Goal: Information Seeking & Learning: Compare options

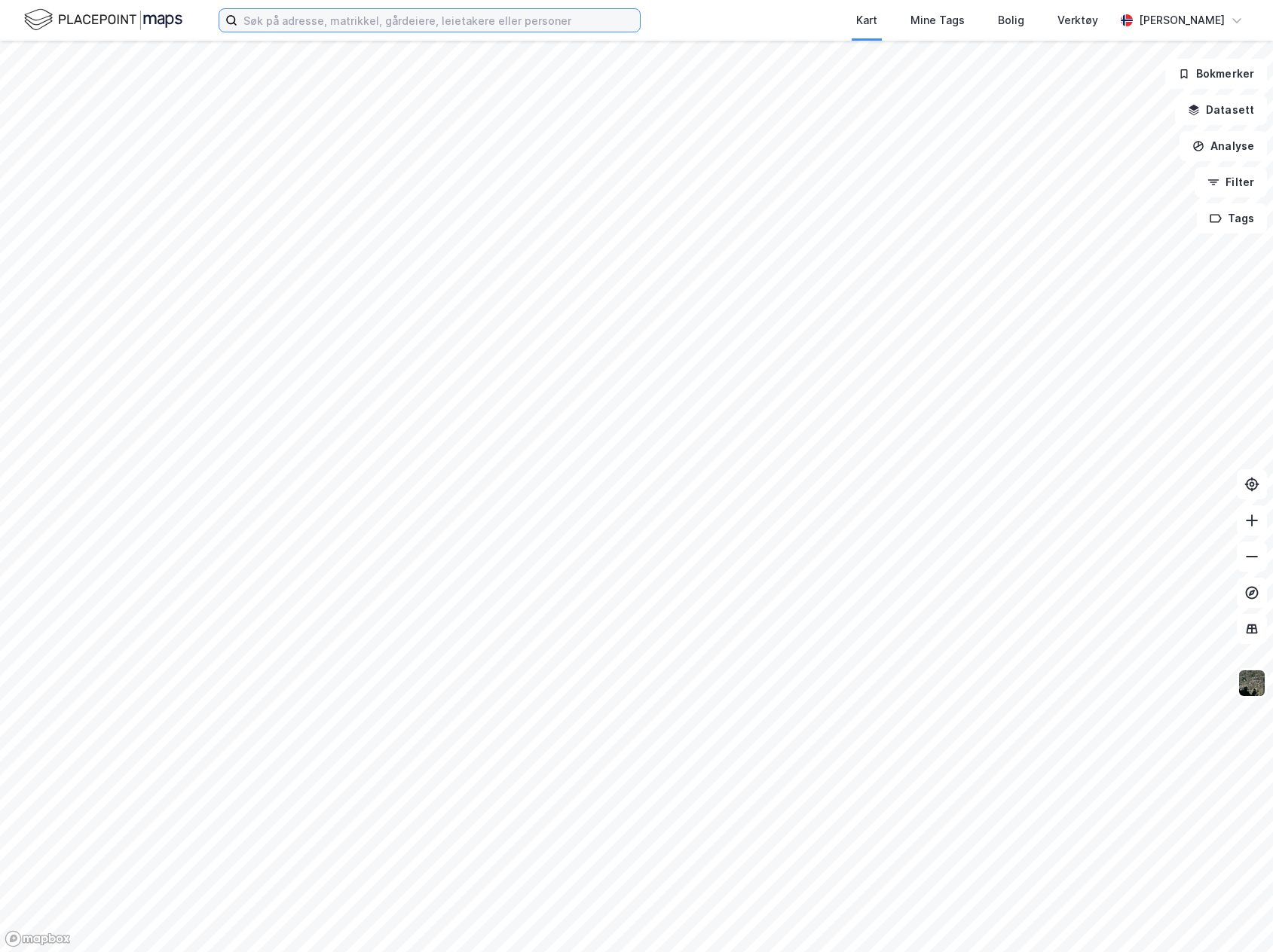
click at [279, 20] on input at bounding box center [438, 20] width 403 height 22
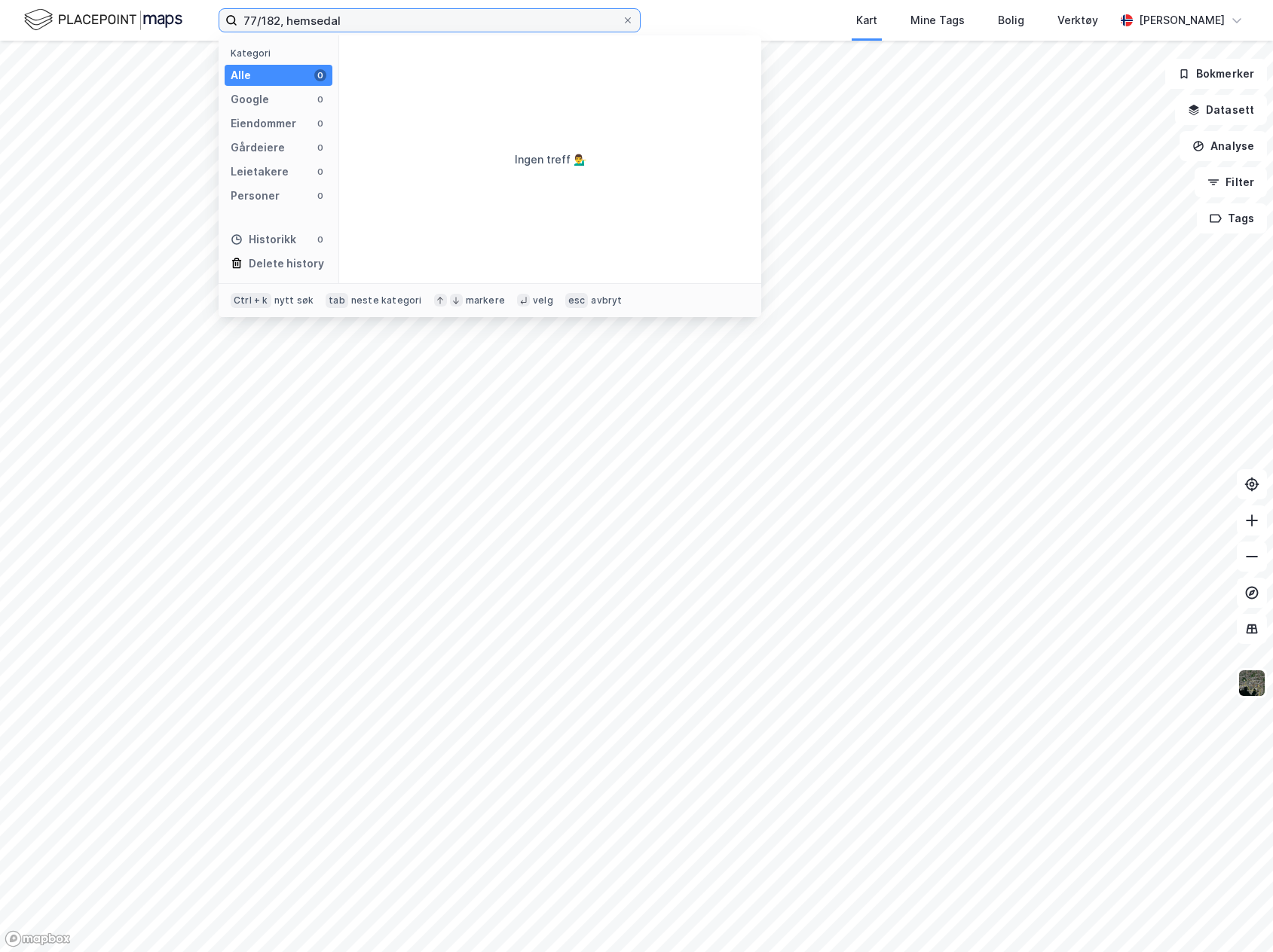
click at [251, 21] on input "77/182, hemsedal" at bounding box center [429, 20] width 384 height 22
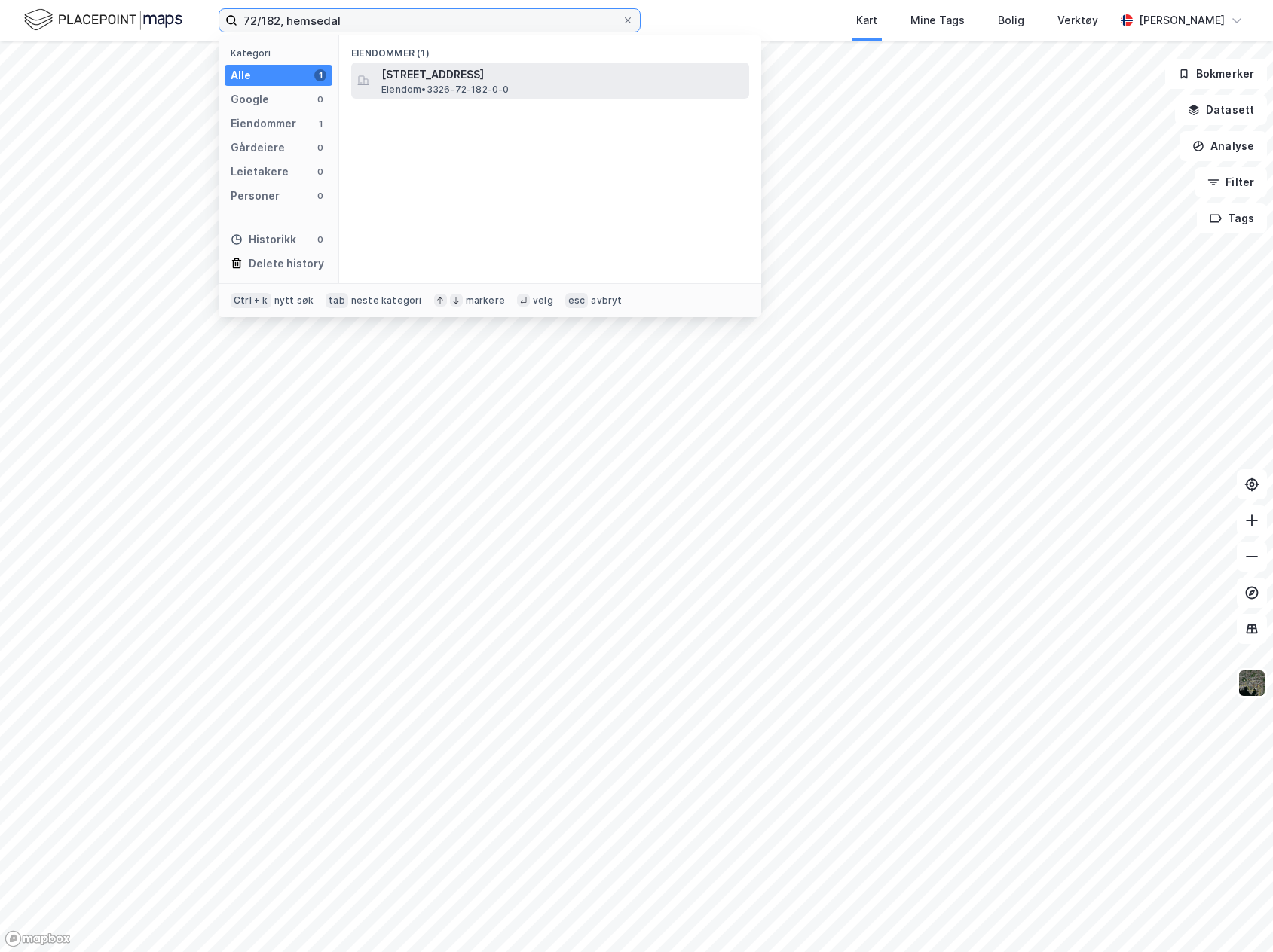
type input "72/182, hemsedal"
click at [501, 88] on span "Eiendom • 3326-72-182-0-0" at bounding box center [445, 89] width 128 height 12
